Goal: Task Accomplishment & Management: Manage account settings

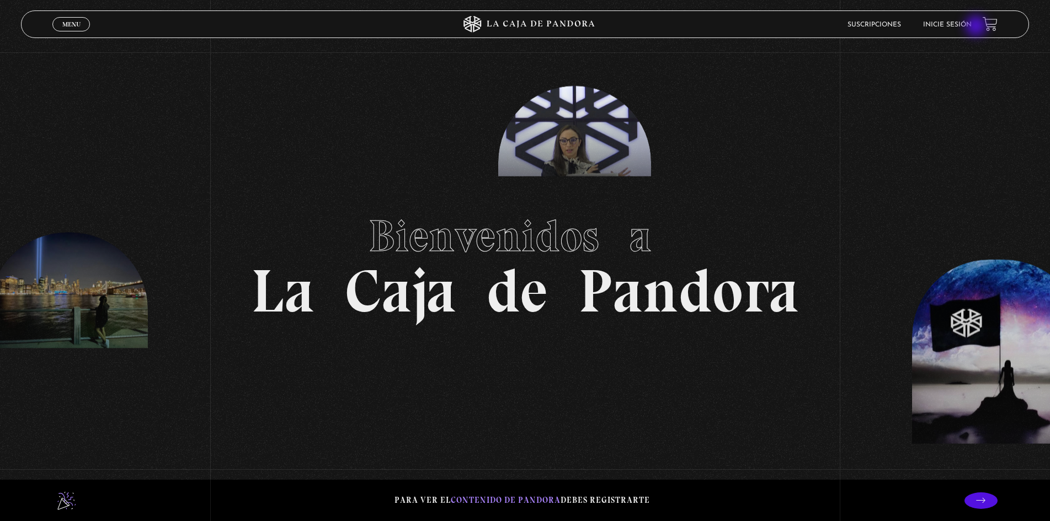
click at [972, 27] on link "Inicie sesión" at bounding box center [947, 25] width 49 height 7
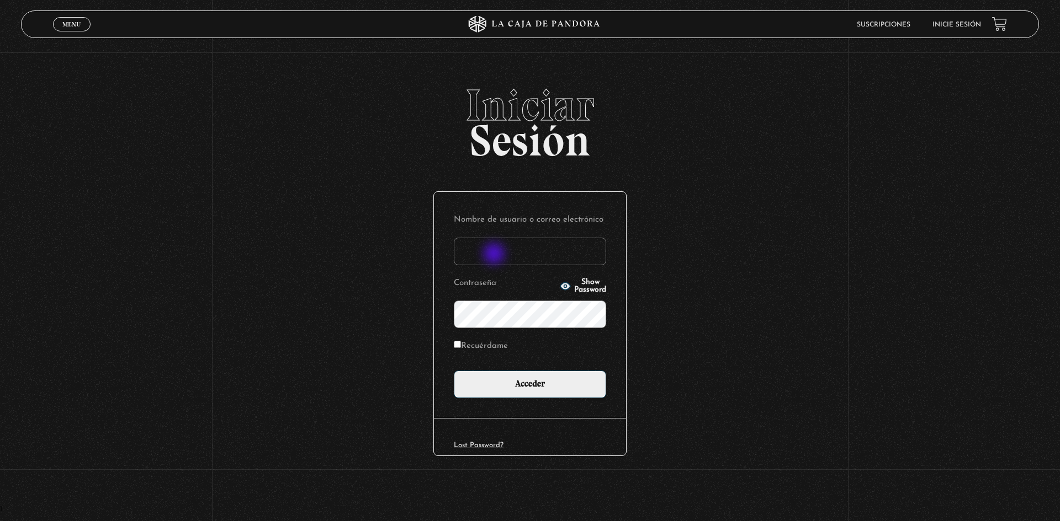
click at [495, 255] on input "Nombre de usuario o correo electrónico" at bounding box center [530, 252] width 152 height 28
type input "[EMAIL_ADDRESS][DOMAIN_NAME]"
click at [454, 371] on input "Acceder" at bounding box center [530, 385] width 152 height 28
click at [510, 405] on div "Nombre de usuario o correo electrónico [EMAIL_ADDRESS][DOMAIN_NAME] Contraseña …" at bounding box center [530, 305] width 192 height 226
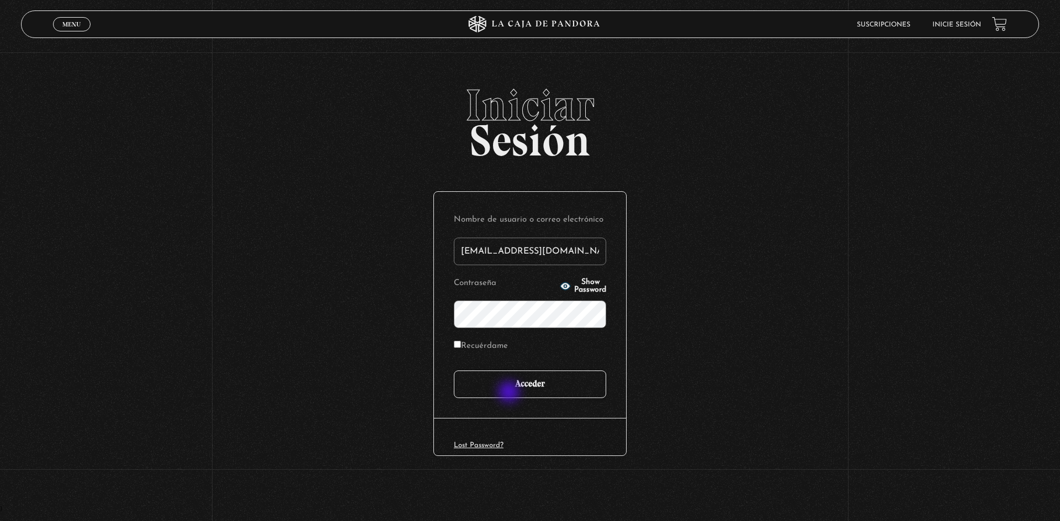
click at [510, 393] on input "Acceder" at bounding box center [530, 385] width 152 height 28
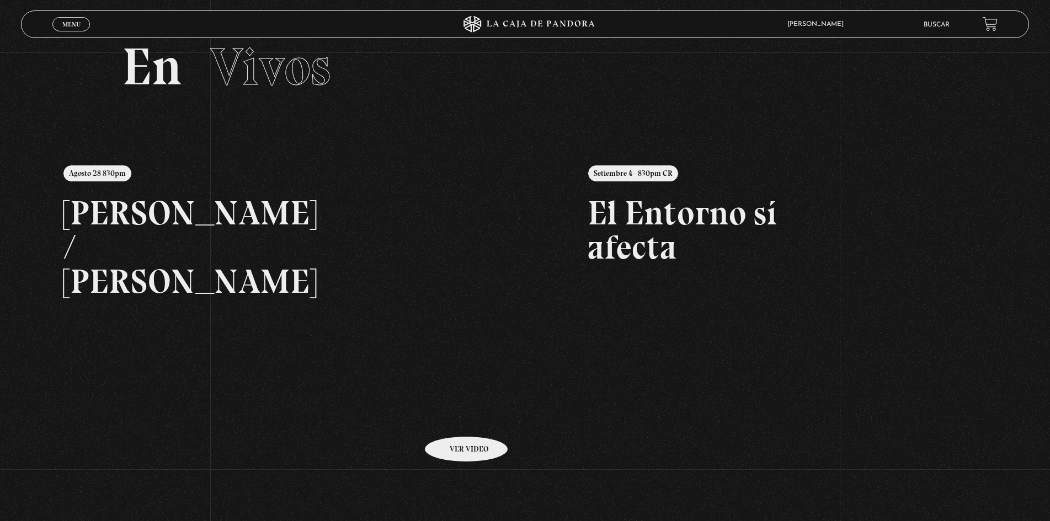
scroll to position [238, 0]
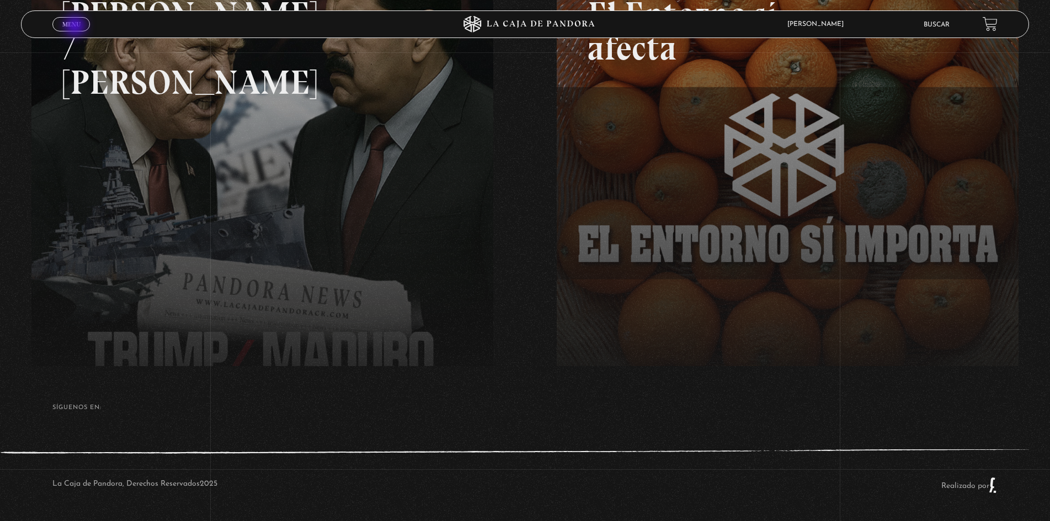
click at [76, 28] on span "Menu" at bounding box center [71, 24] width 18 height 7
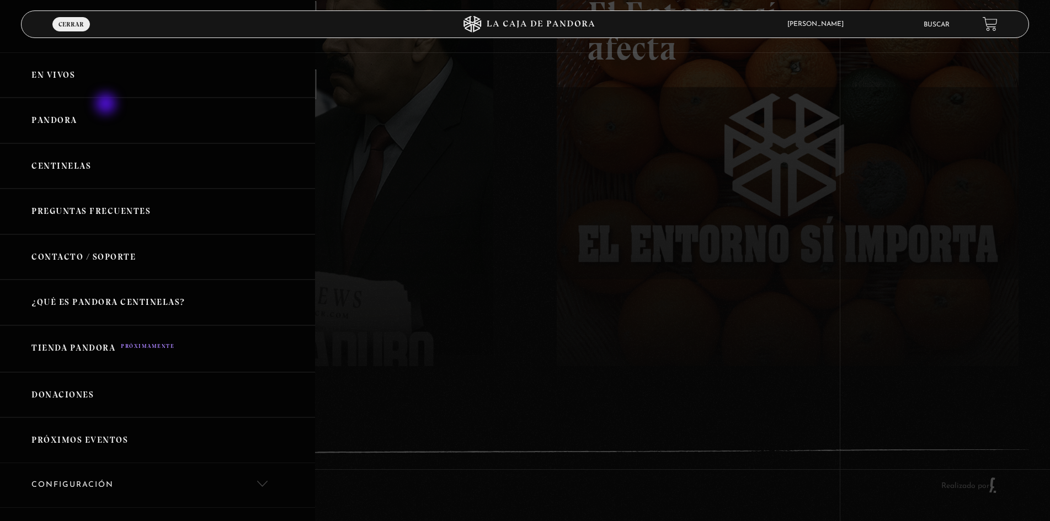
click at [109, 109] on link "Pandora" at bounding box center [157, 121] width 315 height 46
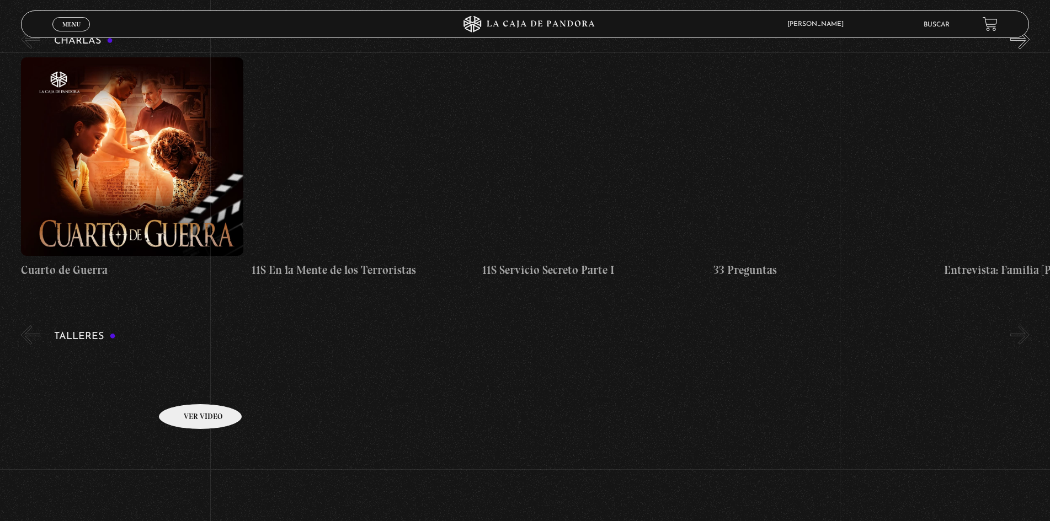
scroll to position [166, 0]
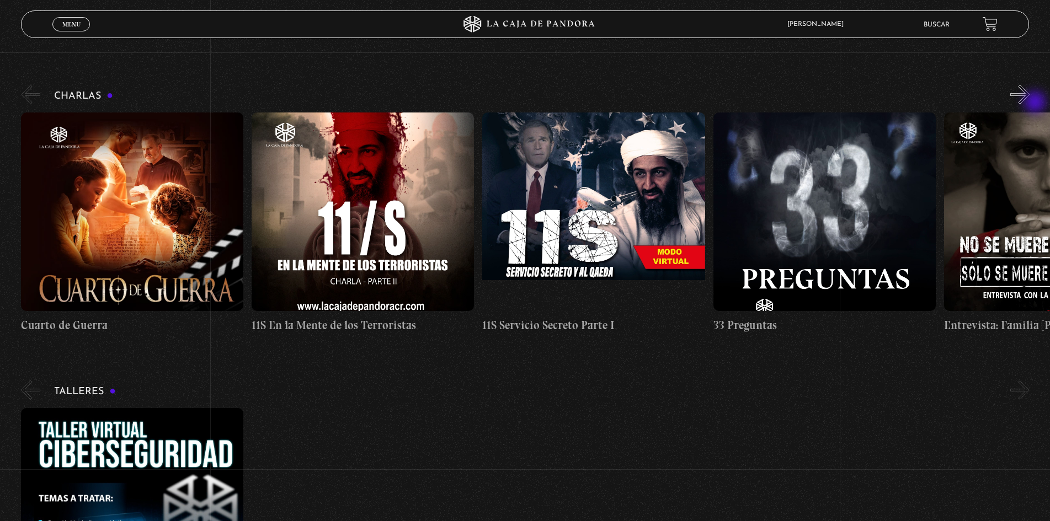
click at [1030, 103] on button "»" at bounding box center [1019, 94] width 19 height 19
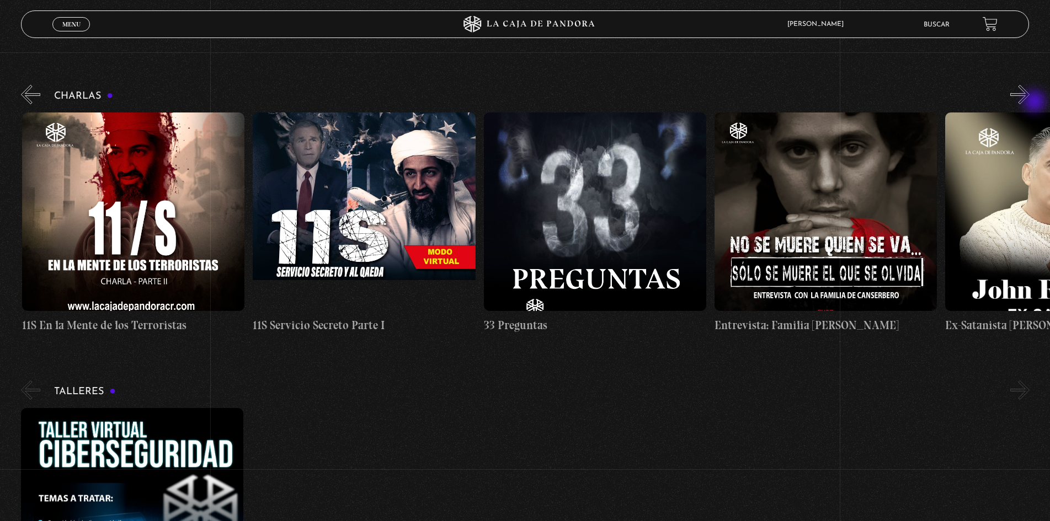
click at [1030, 103] on button "»" at bounding box center [1019, 94] width 19 height 19
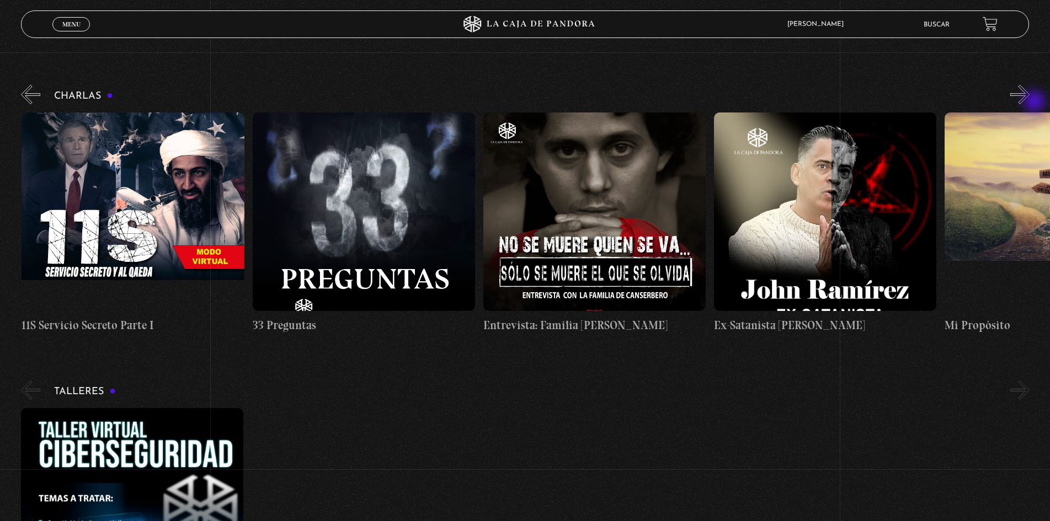
click at [1030, 103] on button "»" at bounding box center [1019, 94] width 19 height 19
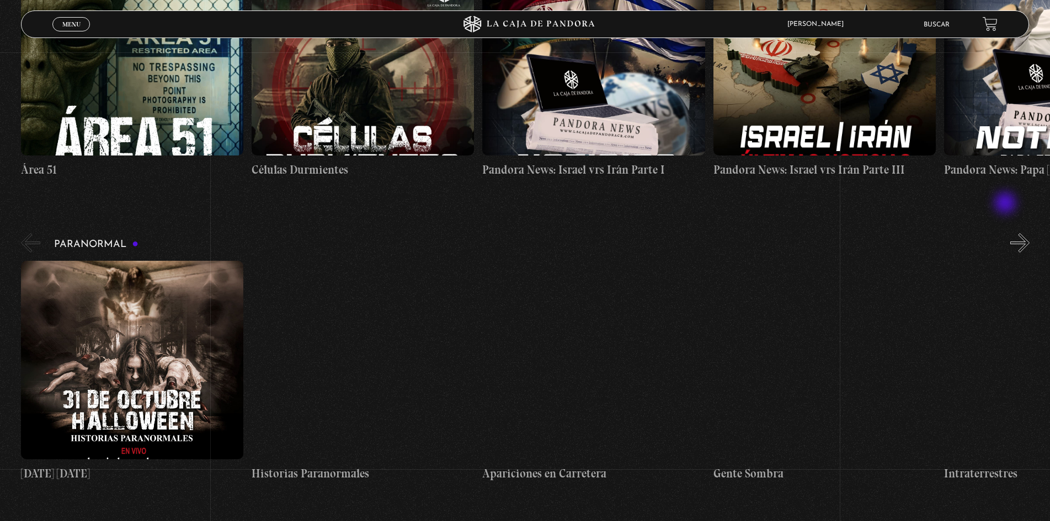
scroll to position [938, 0]
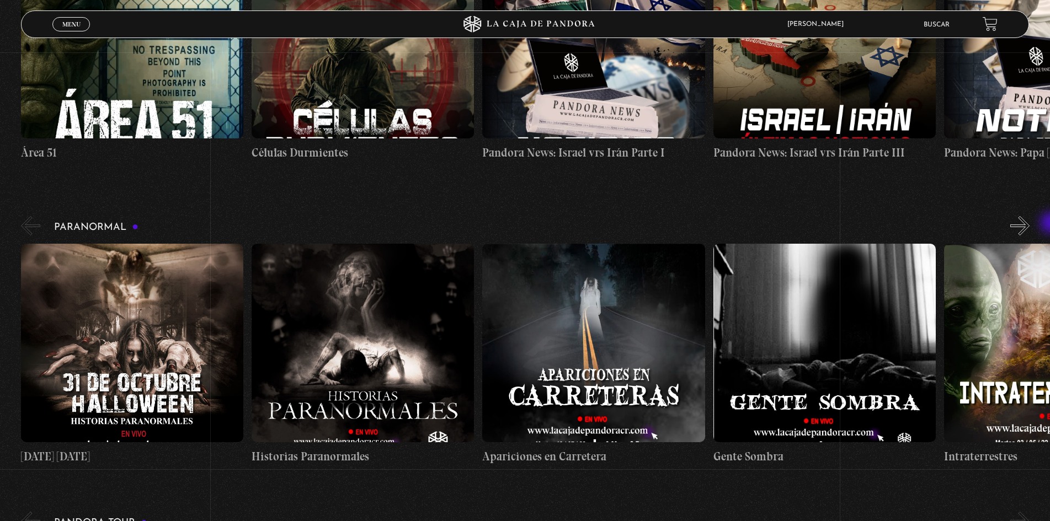
click at [1042, 228] on div "Paranormal 31 Octubre Halloween Historias Paranormales Apariciones en Carretera…" at bounding box center [535, 340] width 1029 height 252
click at [1019, 227] on div "Paranormal 31 Octubre Halloween Historias Paranormales Apariciones en Carretera…" at bounding box center [535, 340] width 1029 height 252
click at [1021, 227] on button "»" at bounding box center [1019, 225] width 19 height 19
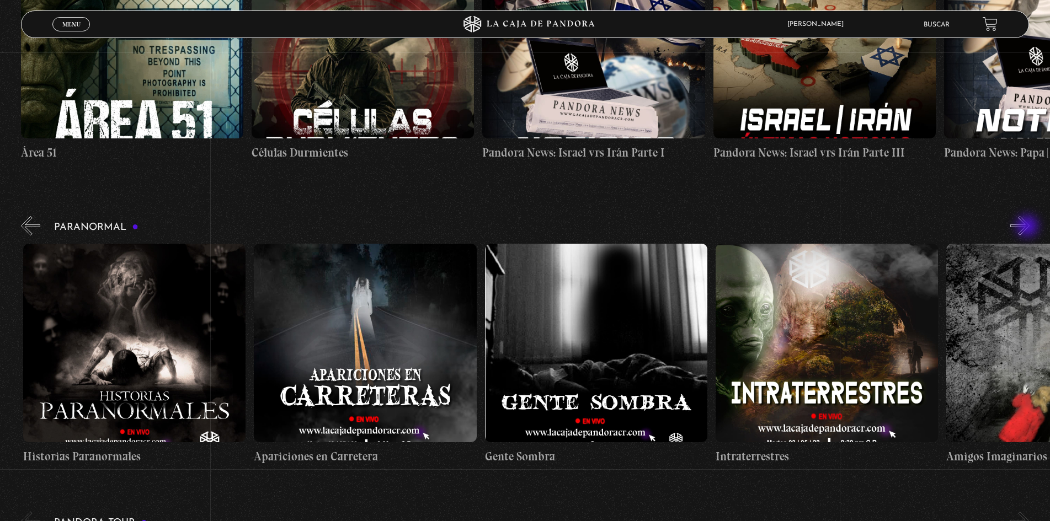
click at [1029, 227] on button "»" at bounding box center [1019, 225] width 19 height 19
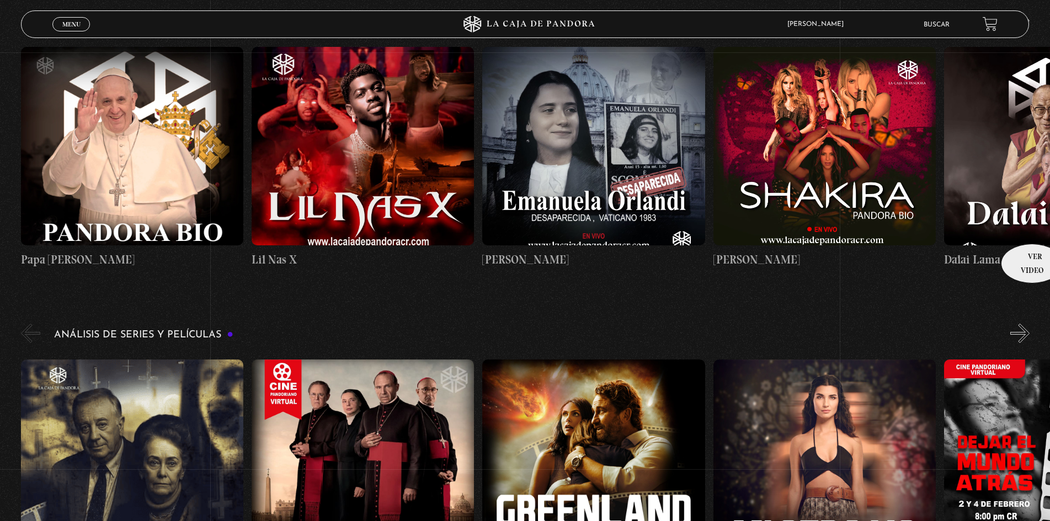
scroll to position [1766, 0]
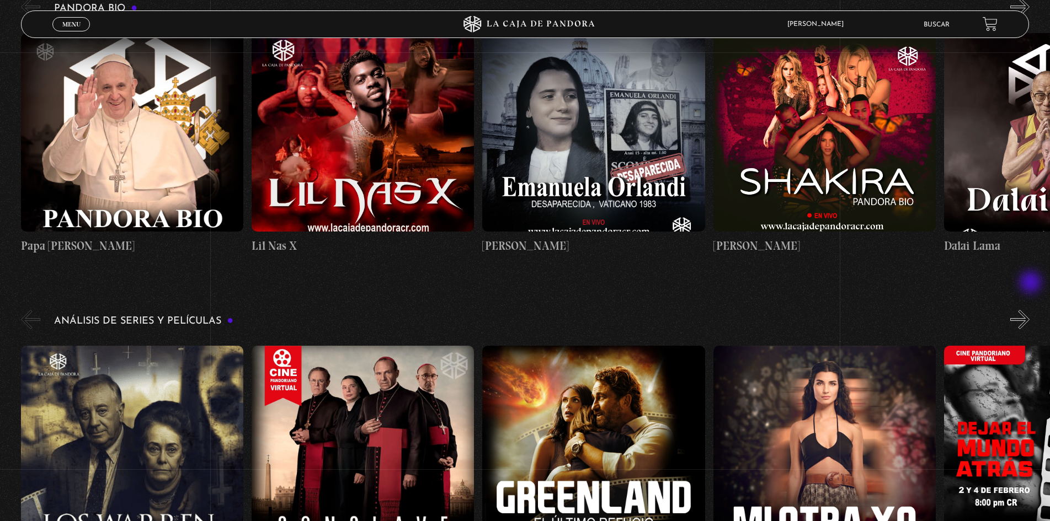
click at [1030, 310] on button "»" at bounding box center [1019, 319] width 19 height 19
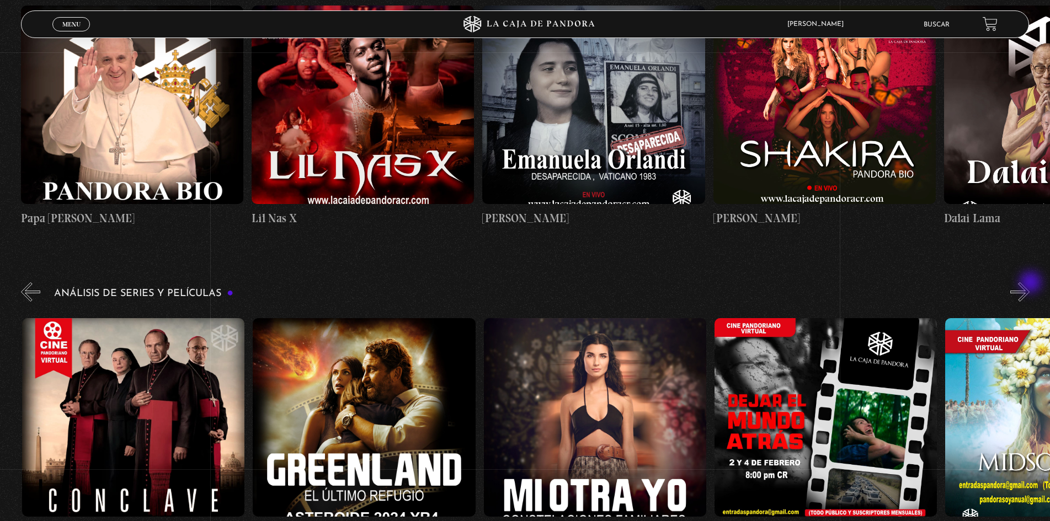
scroll to position [1821, 0]
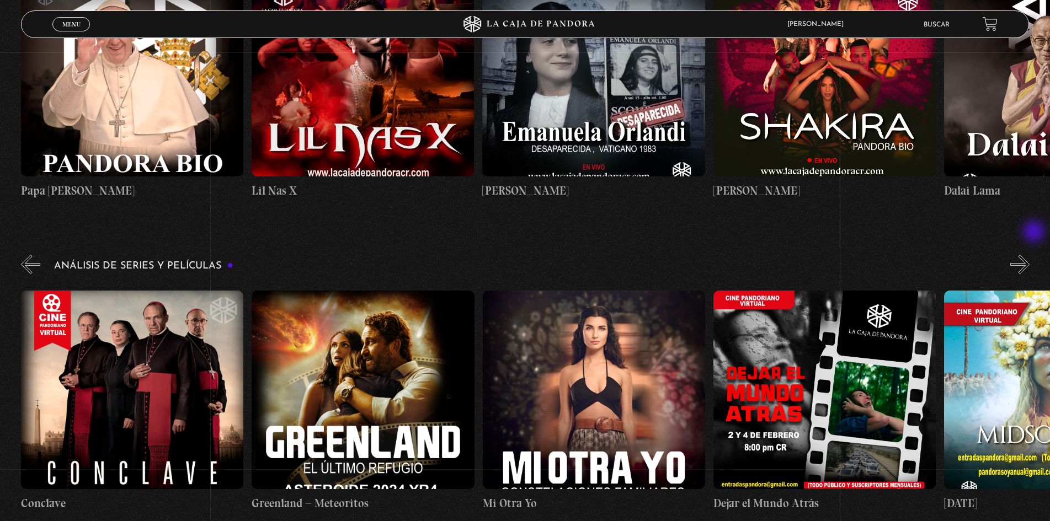
click at [1030, 255] on button "»" at bounding box center [1019, 264] width 19 height 19
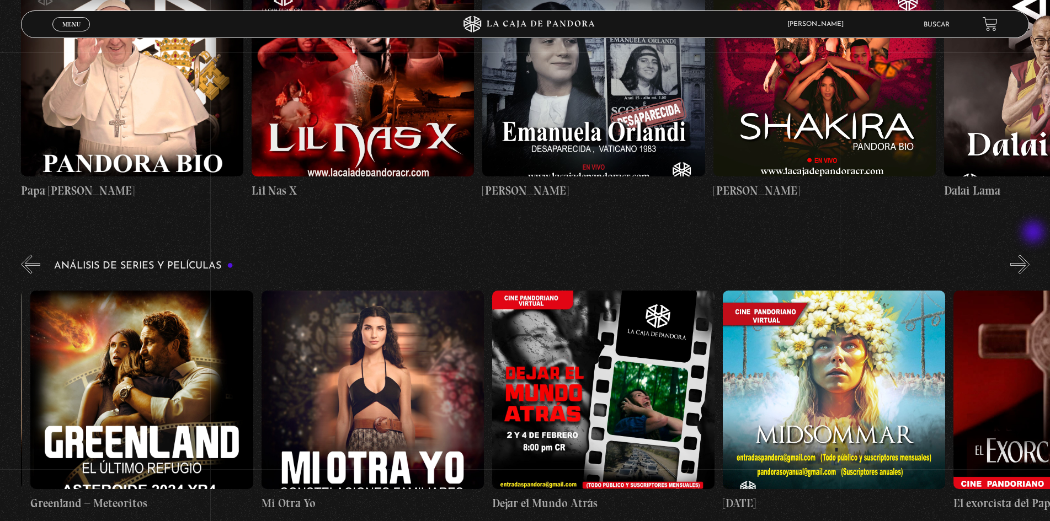
click at [1030, 255] on button "»" at bounding box center [1019, 264] width 19 height 19
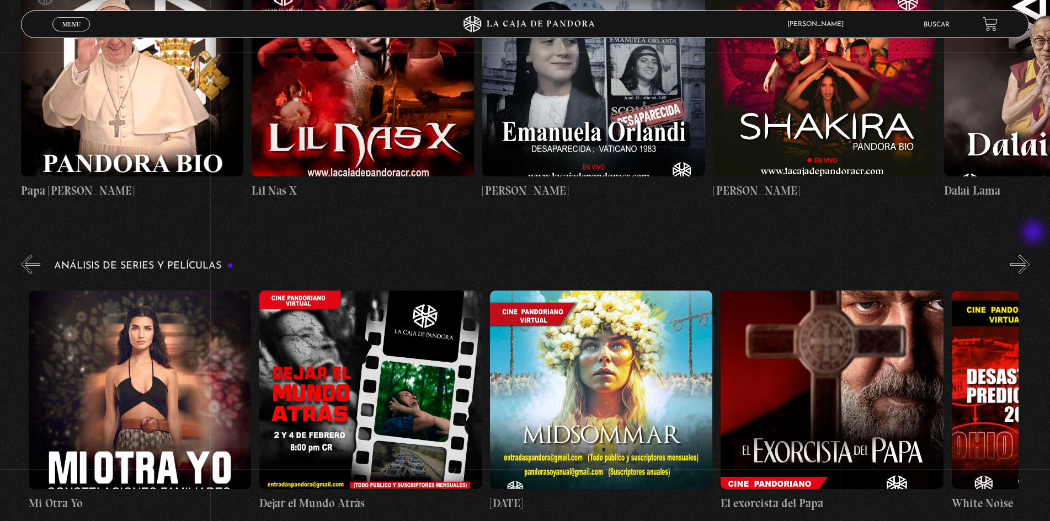
click at [1030, 255] on button "»" at bounding box center [1019, 264] width 19 height 19
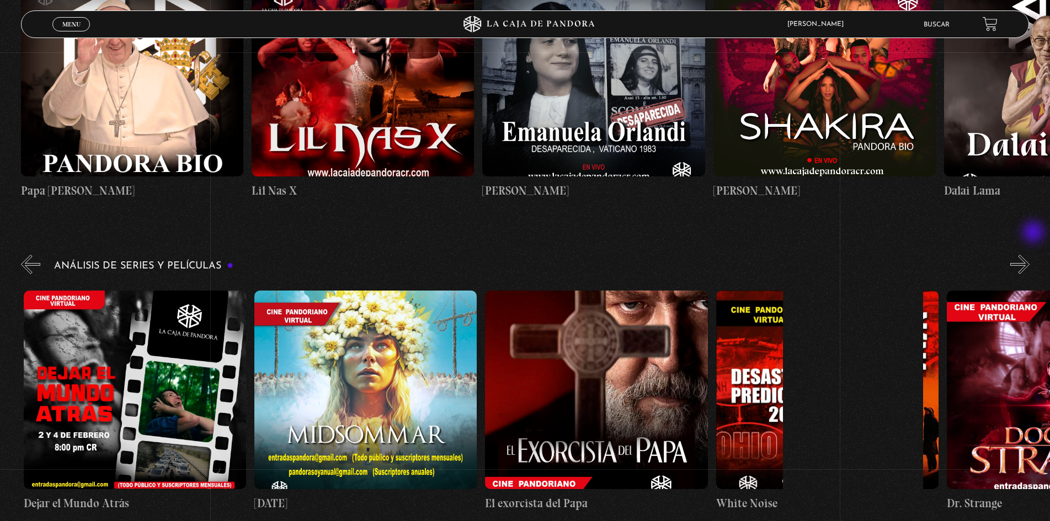
click at [1030, 255] on button "»" at bounding box center [1019, 264] width 19 height 19
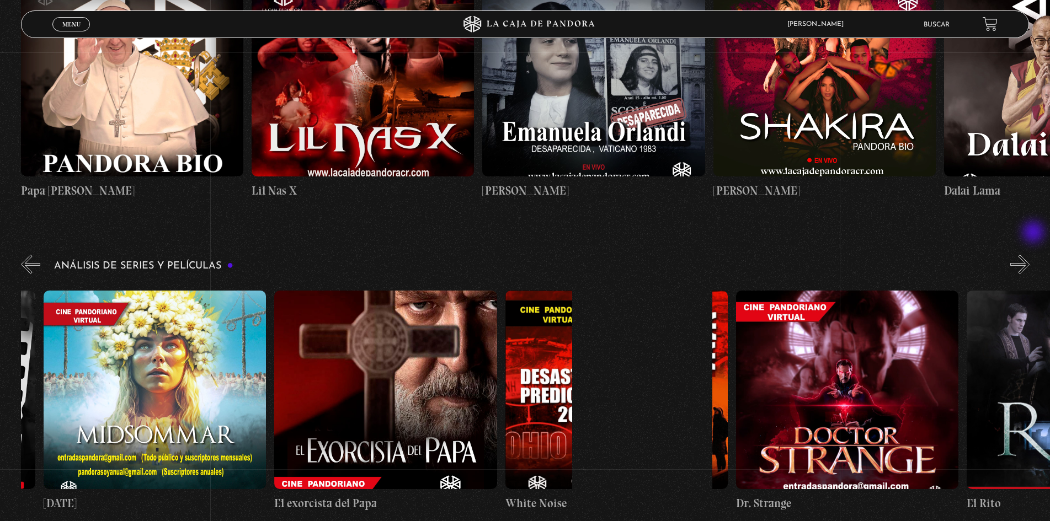
click at [1030, 255] on button "»" at bounding box center [1019, 264] width 19 height 19
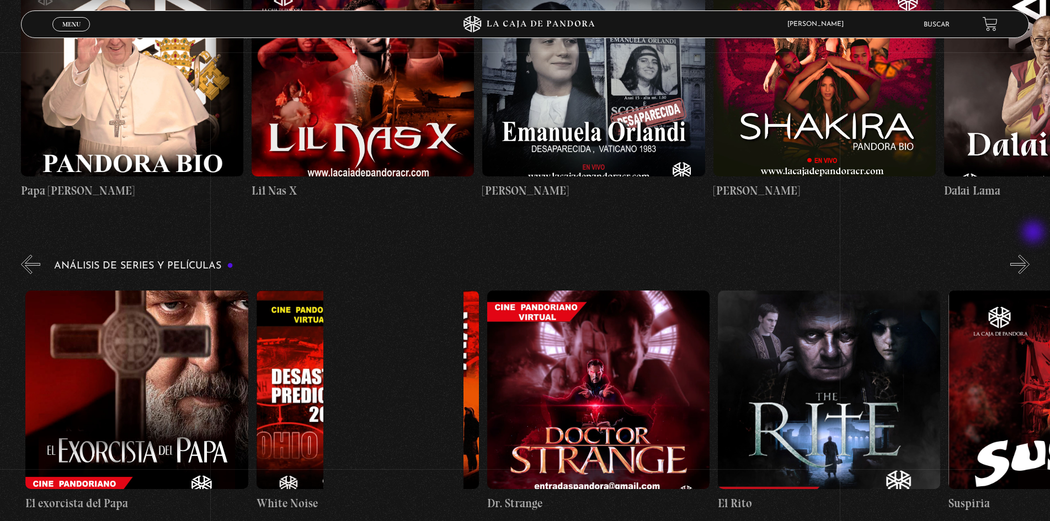
click at [1030, 255] on button "»" at bounding box center [1019, 264] width 19 height 19
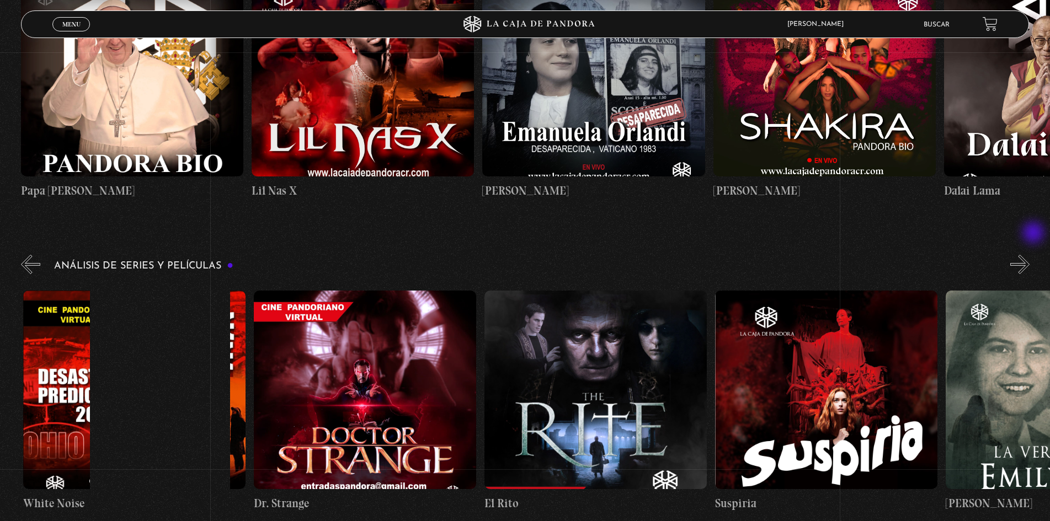
click at [1030, 255] on button "»" at bounding box center [1019, 264] width 19 height 19
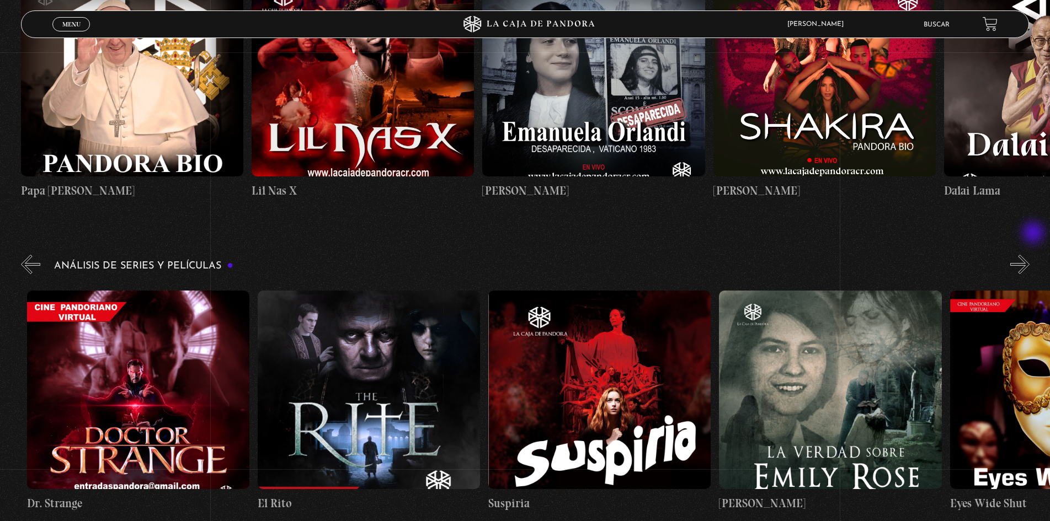
click at [1030, 255] on button "»" at bounding box center [1019, 264] width 19 height 19
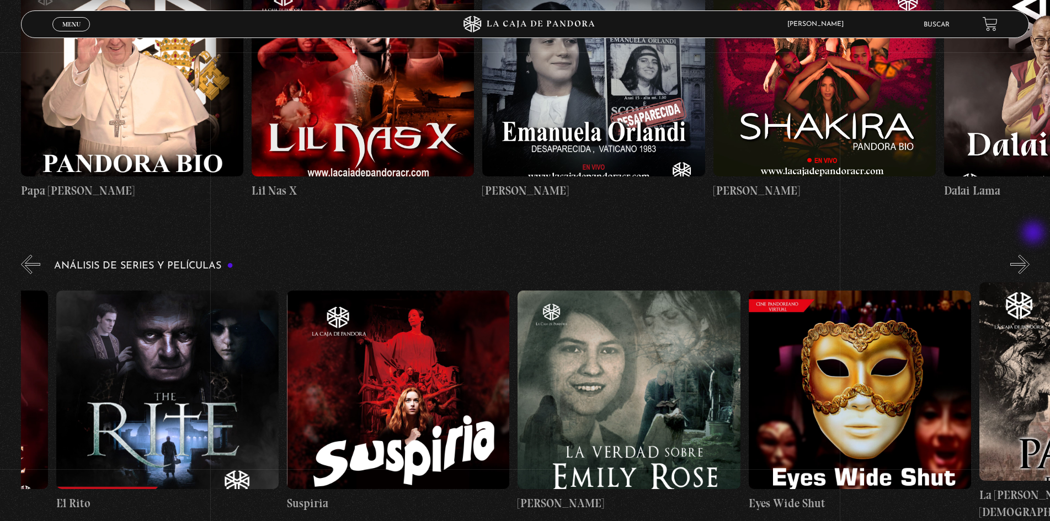
click at [1030, 255] on button "»" at bounding box center [1019, 264] width 19 height 19
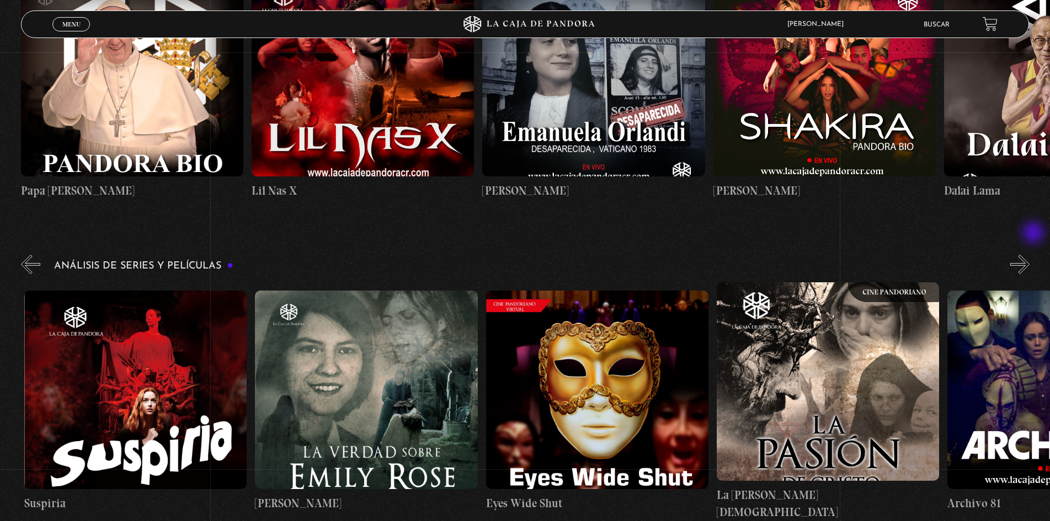
click at [1030, 255] on button "»" at bounding box center [1019, 264] width 19 height 19
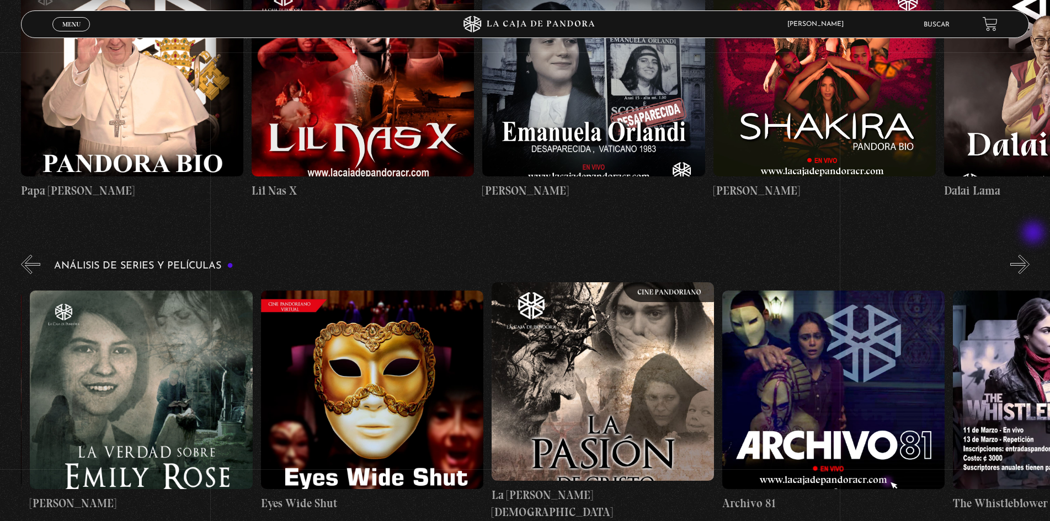
click at [1030, 255] on button "»" at bounding box center [1019, 264] width 19 height 19
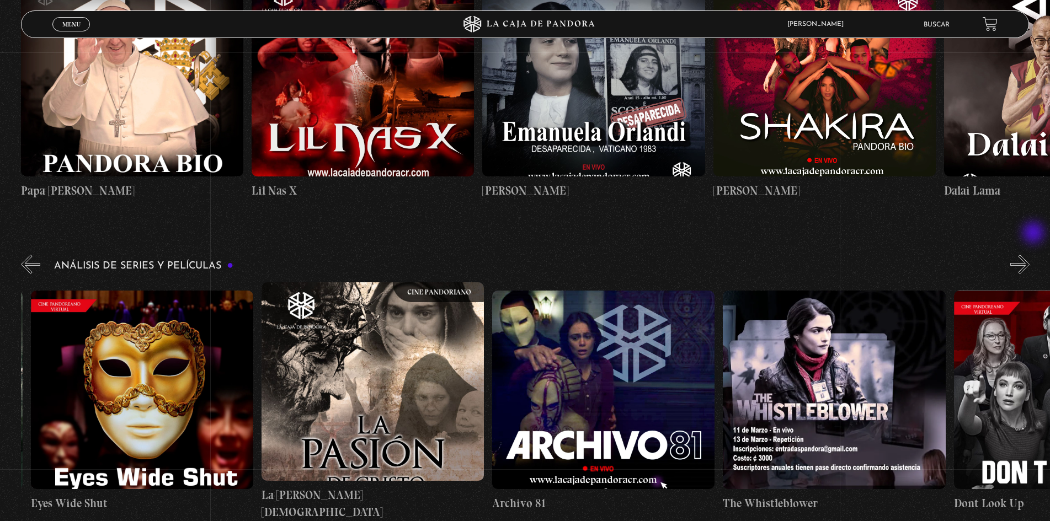
click at [1030, 255] on button "»" at bounding box center [1019, 264] width 19 height 19
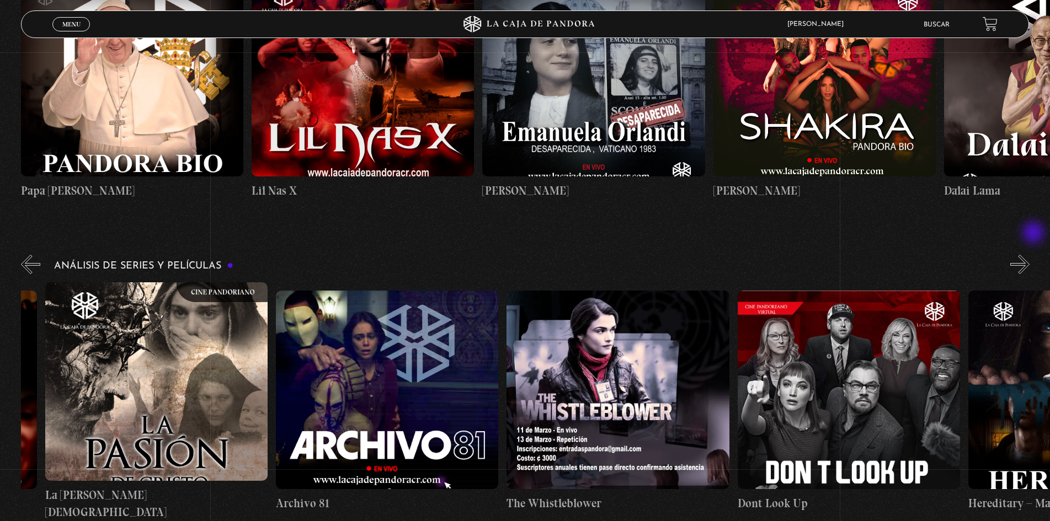
click at [1030, 255] on button "»" at bounding box center [1019, 264] width 19 height 19
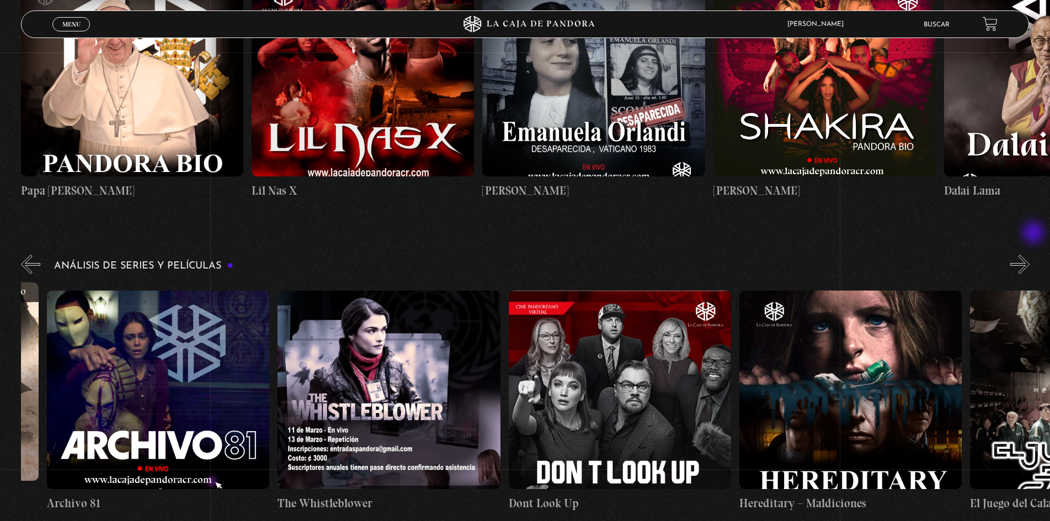
click at [1030, 255] on button "»" at bounding box center [1019, 264] width 19 height 19
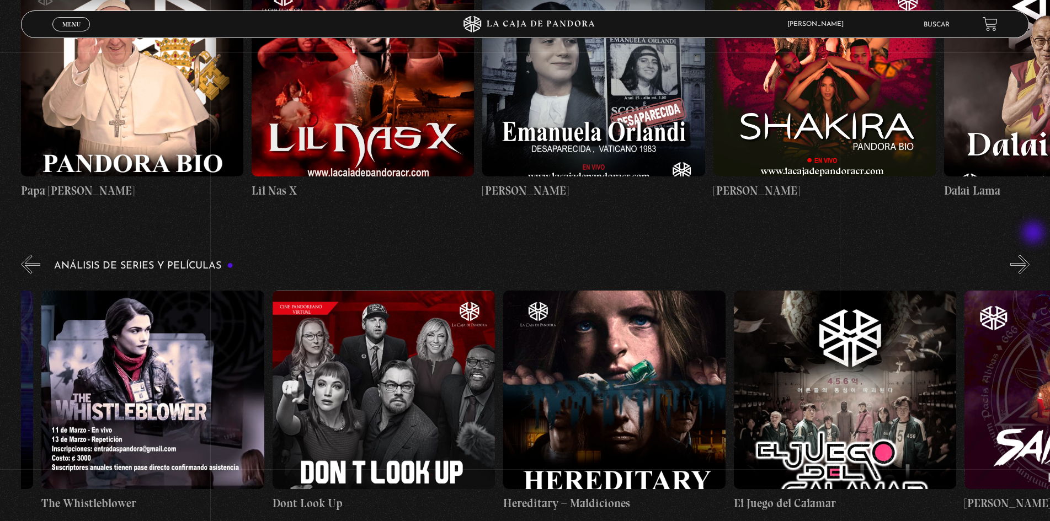
click at [1030, 255] on button "»" at bounding box center [1019, 264] width 19 height 19
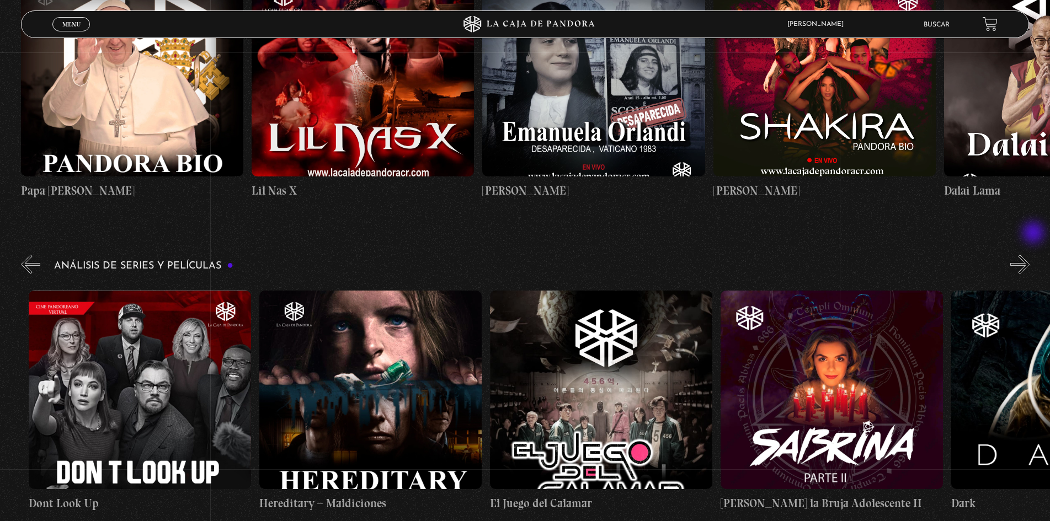
click at [1030, 255] on button "»" at bounding box center [1019, 264] width 19 height 19
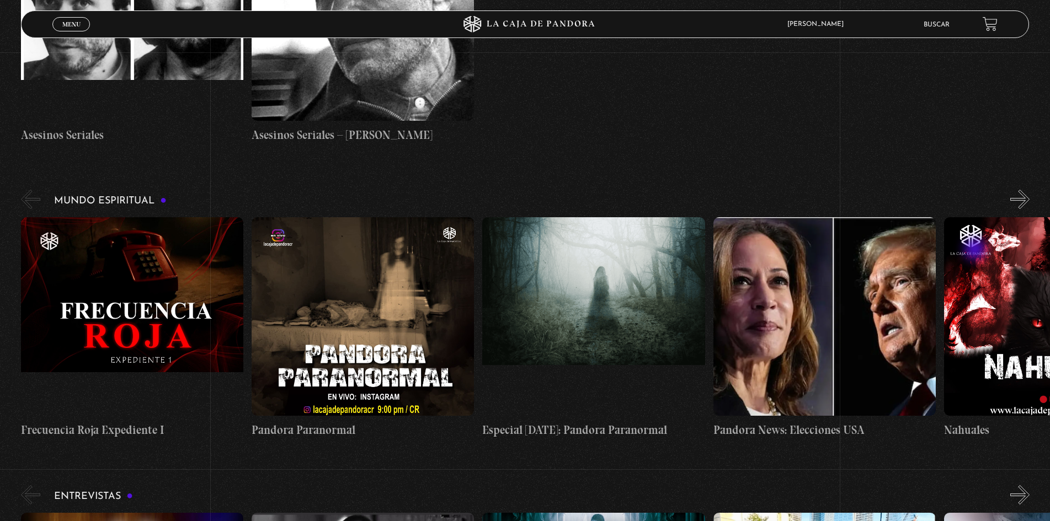
scroll to position [0, 0]
